Goal: Find specific page/section: Find specific page/section

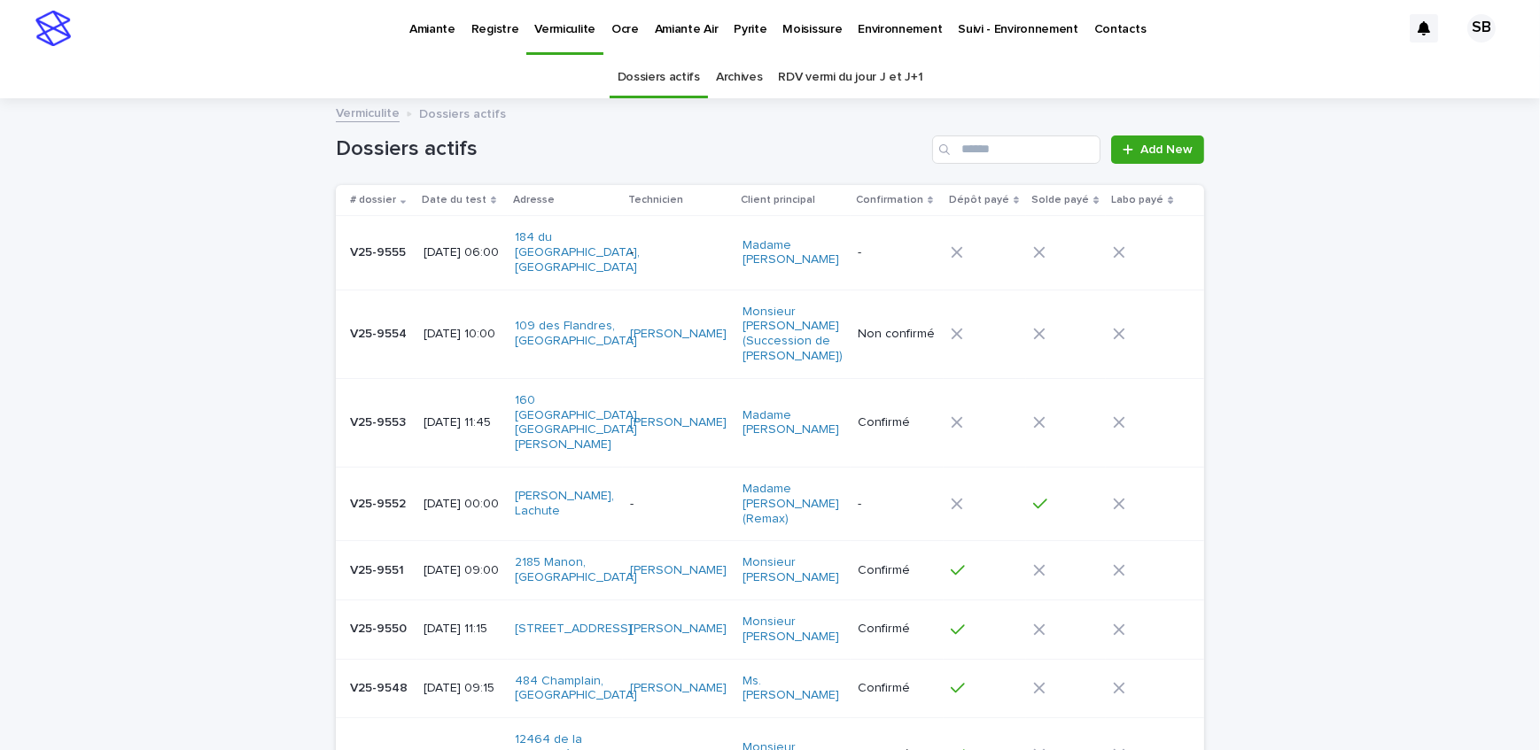
click at [742, 28] on p "Pyrite" at bounding box center [750, 18] width 33 height 37
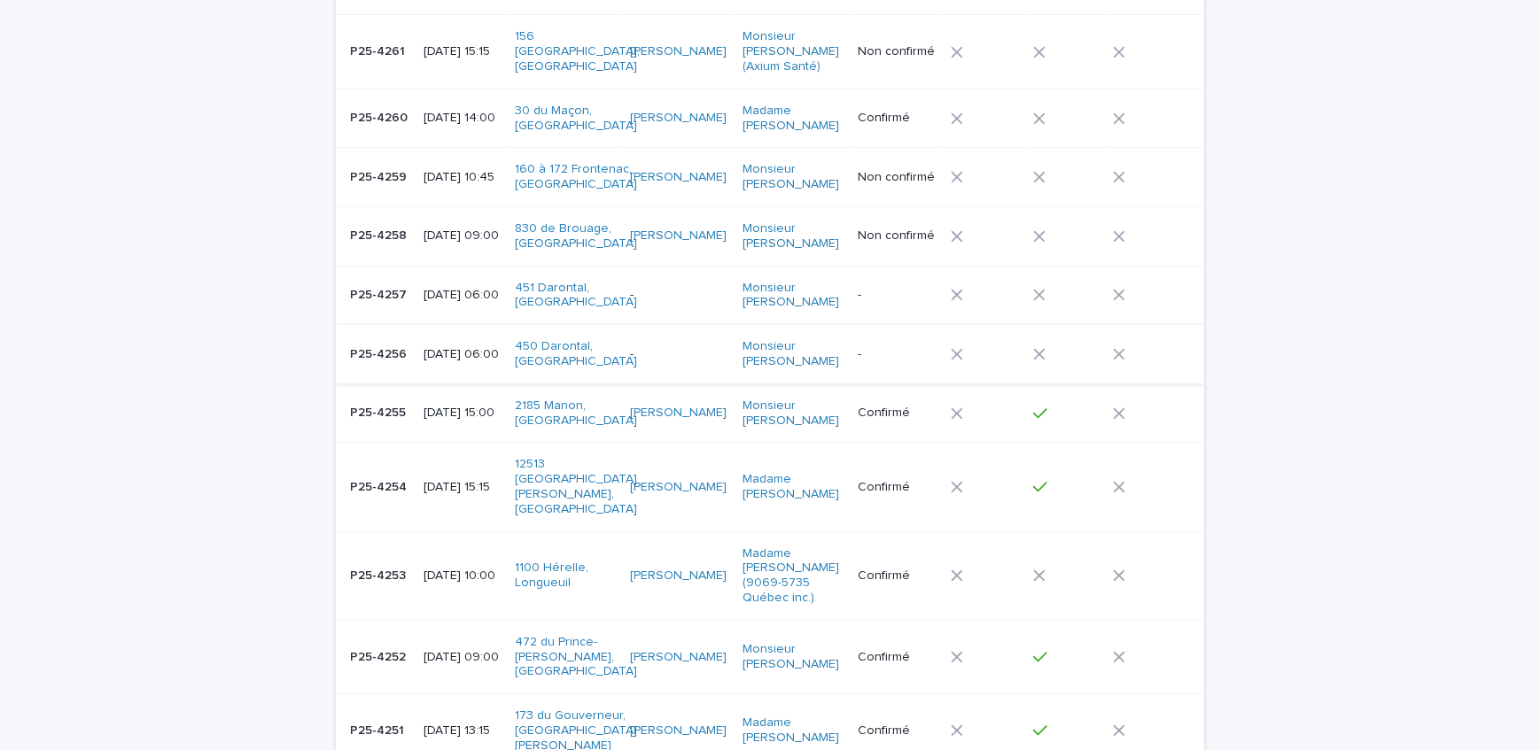
scroll to position [322, 0]
